Goal: Find specific page/section: Find specific page/section

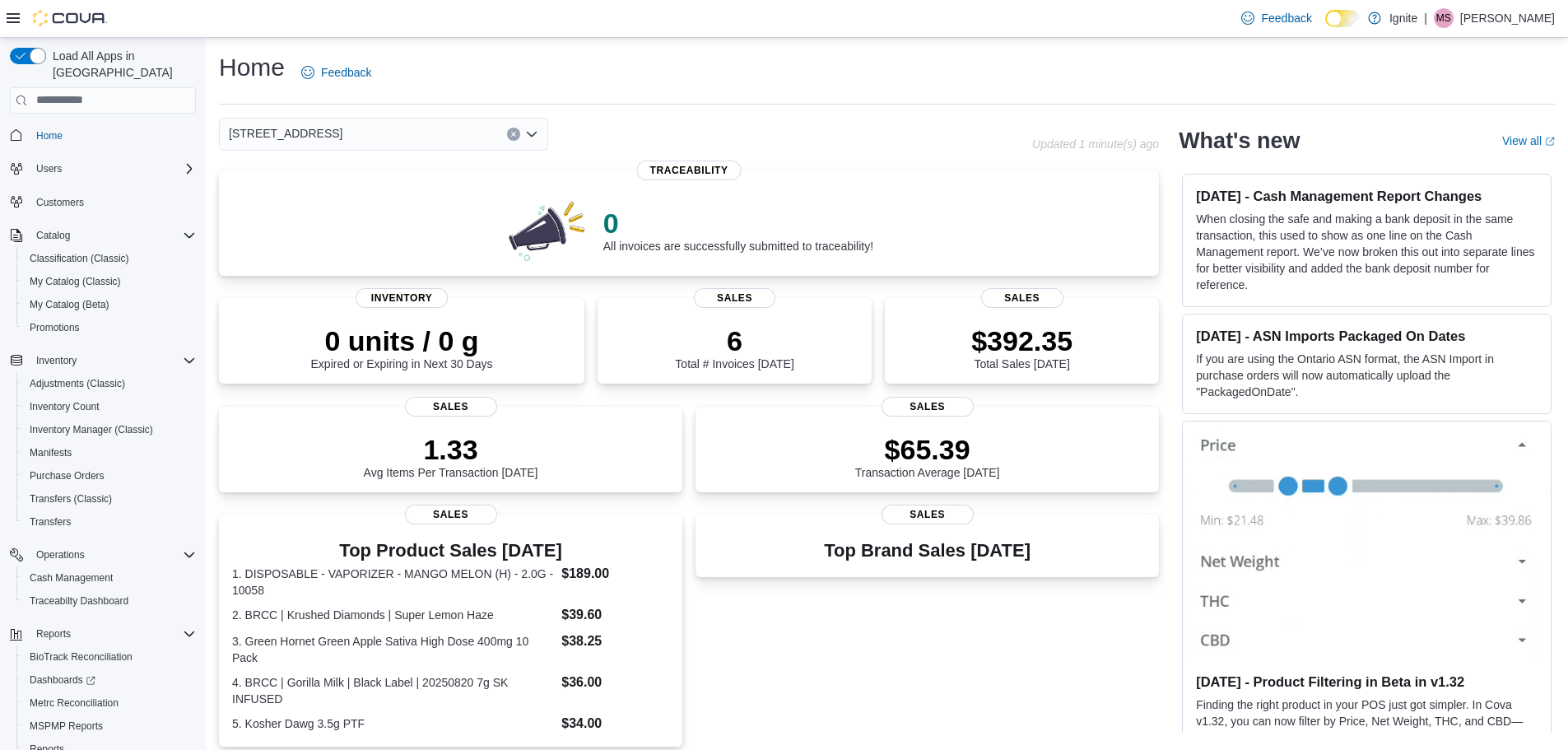
click at [406, 131] on div "[STREET_ADDRESS]" at bounding box center [383, 134] width 329 height 33
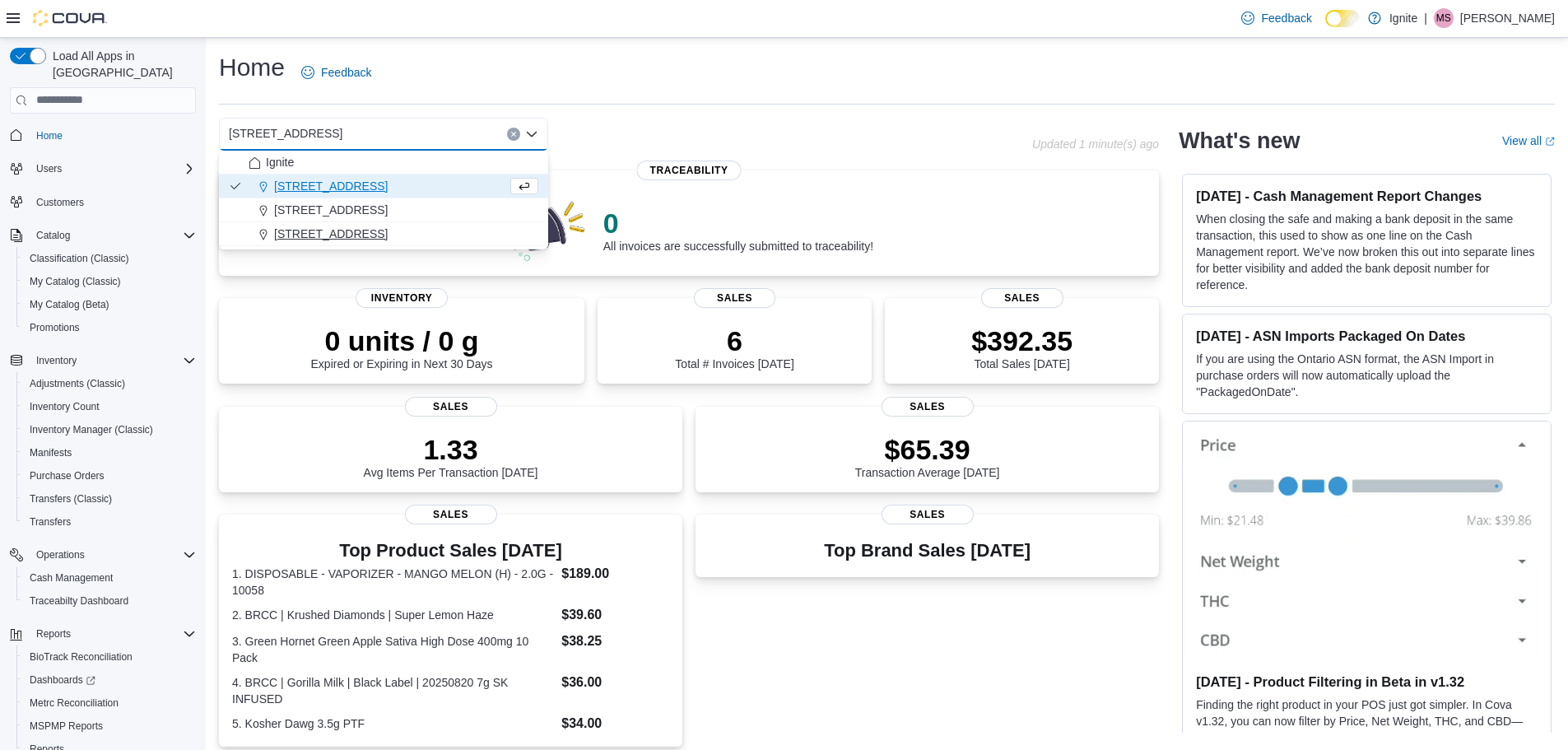
click at [388, 239] on span "[STREET_ADDRESS]" at bounding box center [330, 234] width 113 height 17
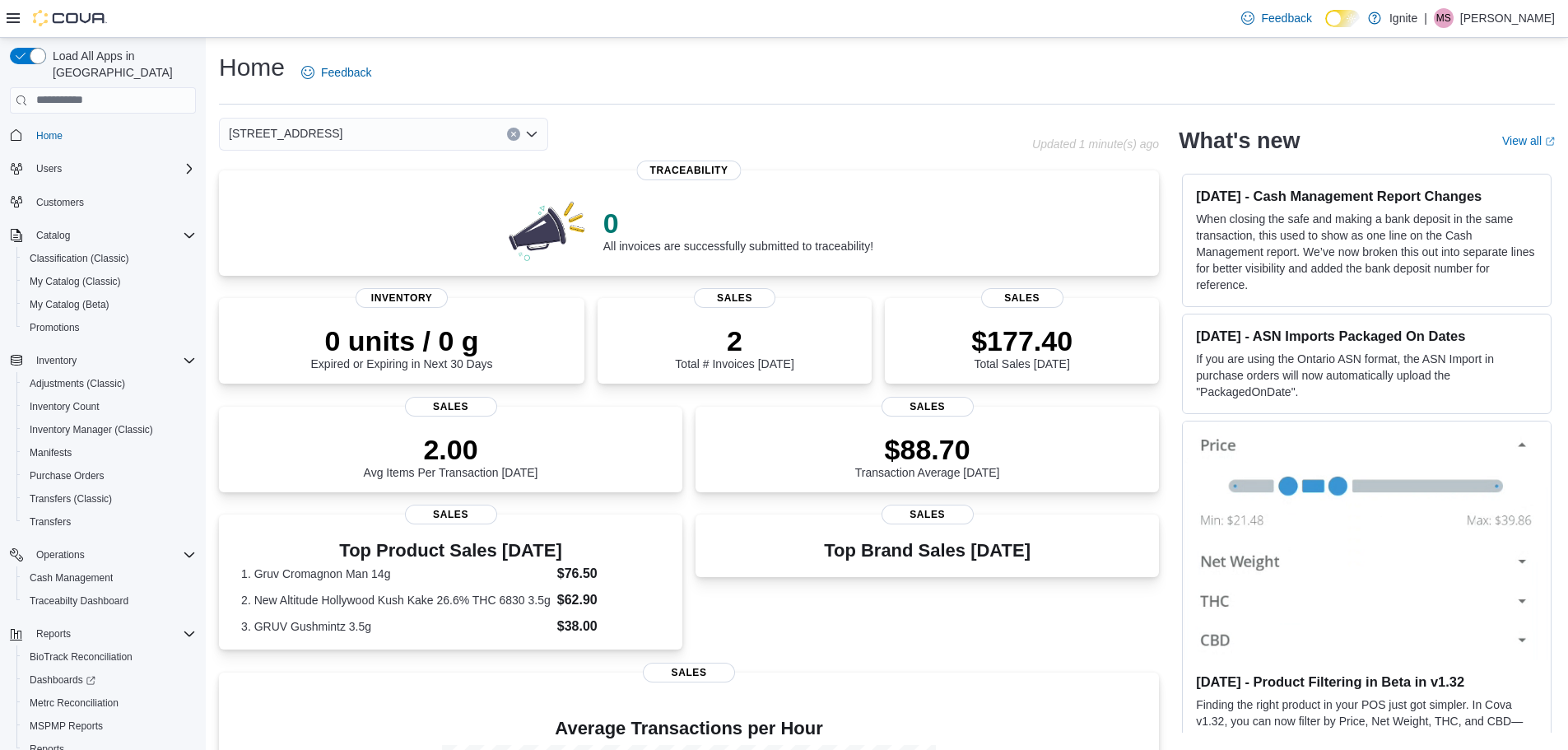
click at [528, 134] on icon "Open list of options" at bounding box center [532, 133] width 10 height 5
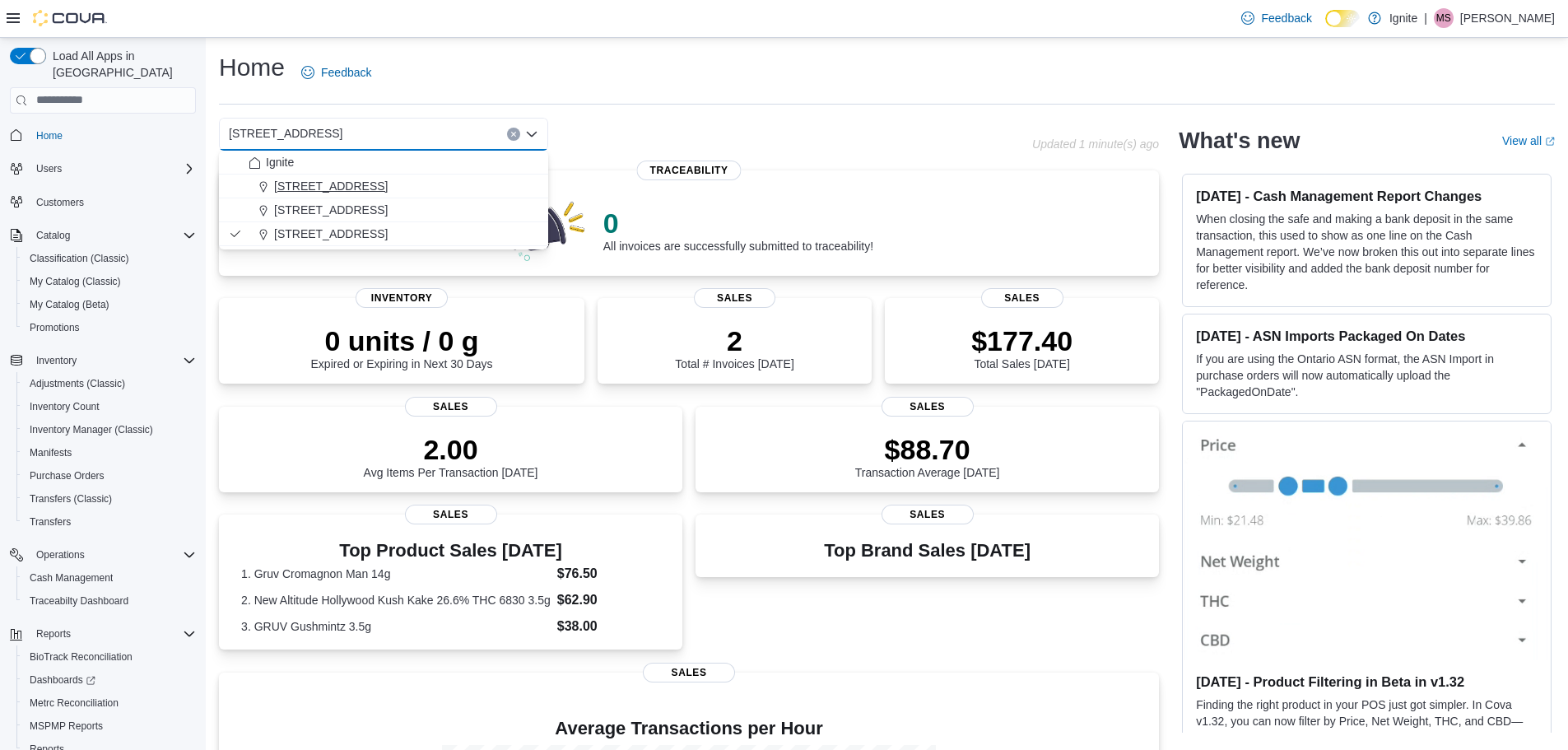
click at [462, 179] on div "[STREET_ADDRESS]" at bounding box center [393, 186] width 290 height 17
